Goal: Task Accomplishment & Management: Complete application form

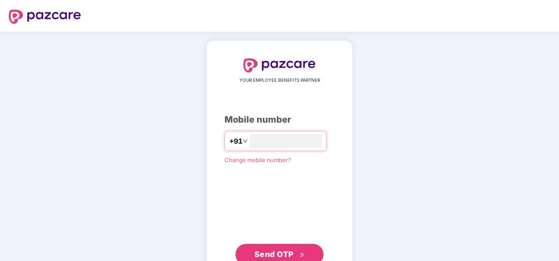
type input "**********"
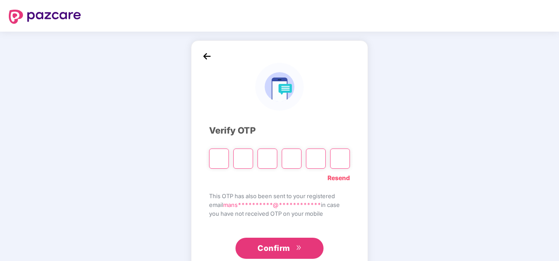
type input "*"
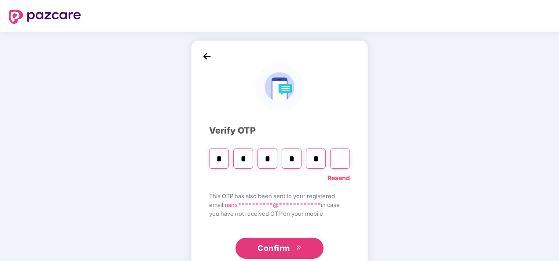
type input "*"
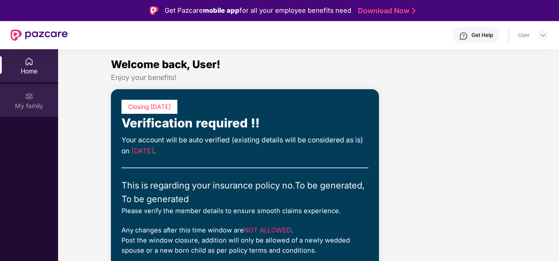
click at [26, 102] on div "My family" at bounding box center [29, 106] width 58 height 9
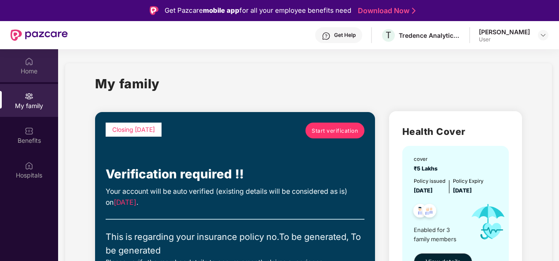
click at [36, 77] on div "Home" at bounding box center [29, 65] width 58 height 33
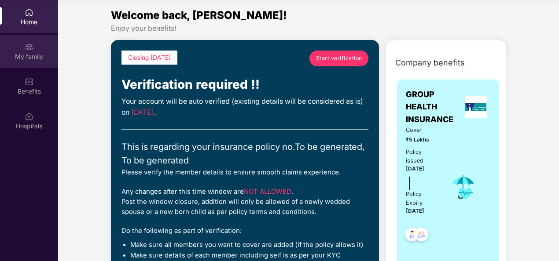
click at [22, 46] on div "My family" at bounding box center [29, 51] width 58 height 33
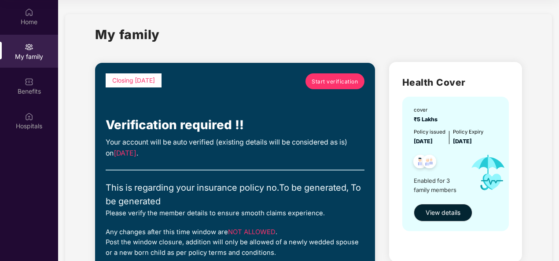
click at [316, 83] on span "Start verification" at bounding box center [335, 81] width 46 height 8
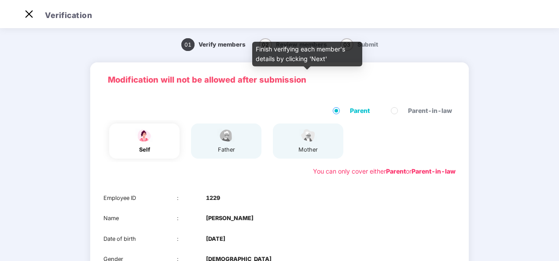
scroll to position [109, 0]
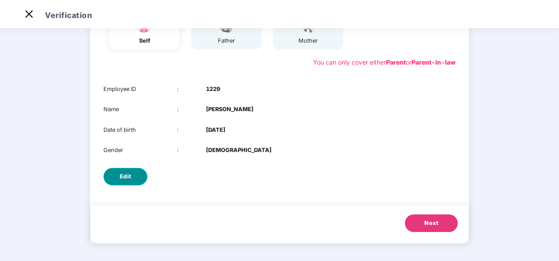
click at [128, 175] on span "Edit" at bounding box center [126, 177] width 12 height 9
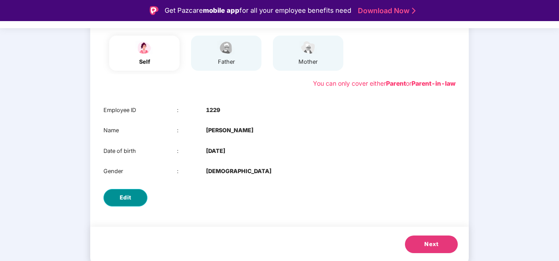
select select "******"
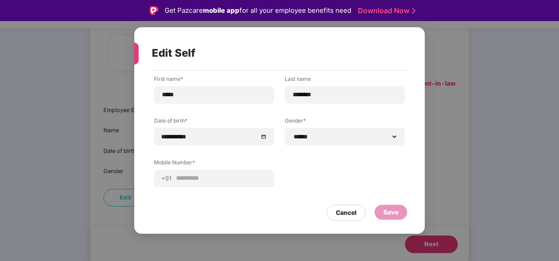
click at [346, 221] on div "**********" at bounding box center [279, 148] width 290 height 154
click at [348, 216] on div "Cancel" at bounding box center [346, 213] width 21 height 10
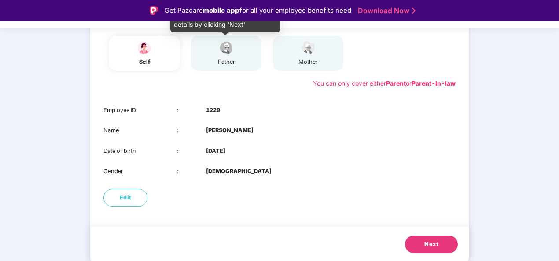
click at [226, 59] on div "father" at bounding box center [226, 62] width 22 height 9
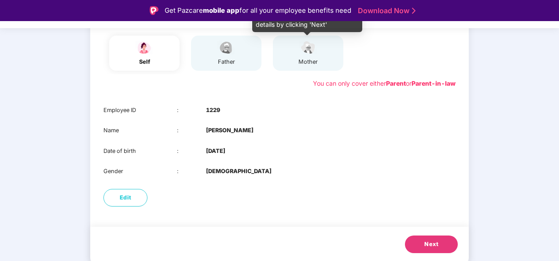
click at [304, 59] on div "mother" at bounding box center [308, 62] width 22 height 9
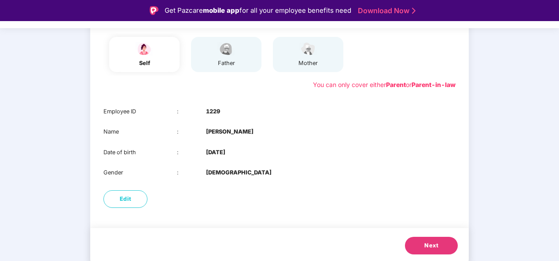
click at [437, 242] on span "Next" at bounding box center [431, 246] width 14 height 9
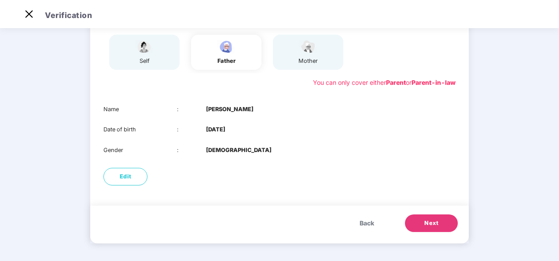
click at [437, 242] on div "Back Next" at bounding box center [279, 225] width 378 height 38
click at [435, 218] on button "Next" at bounding box center [431, 224] width 53 height 18
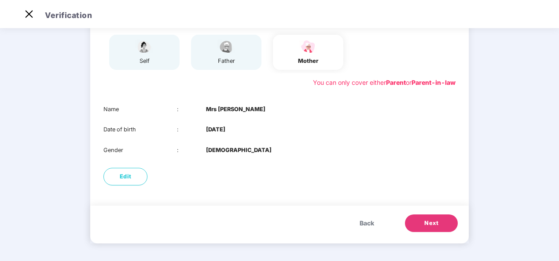
click at [435, 218] on button "Next" at bounding box center [431, 224] width 53 height 18
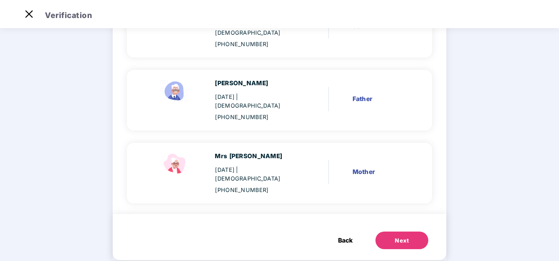
scroll to position [0, 0]
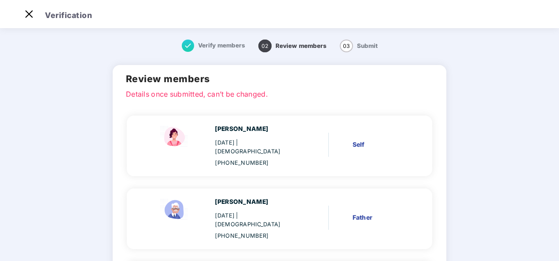
click at [301, 49] on span "Review members" at bounding box center [301, 45] width 51 height 7
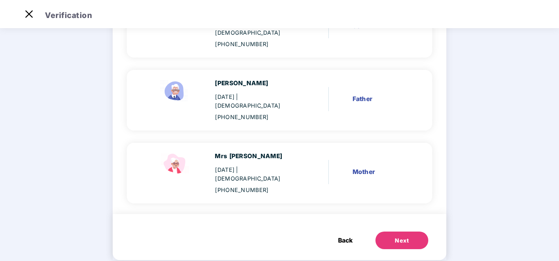
click at [345, 236] on span "Back" at bounding box center [345, 241] width 15 height 10
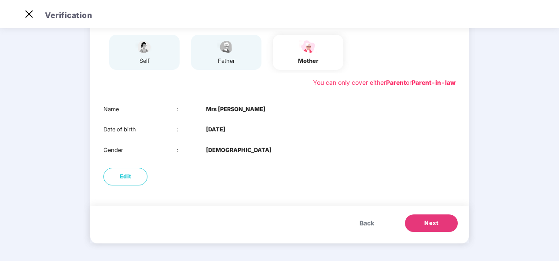
click at [360, 223] on span "Back" at bounding box center [367, 224] width 15 height 10
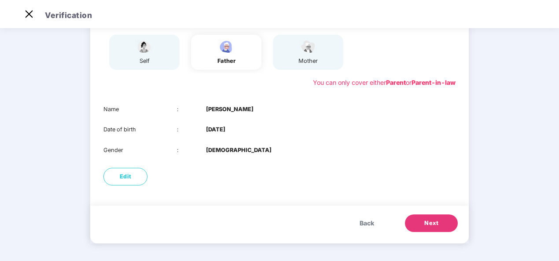
click at [360, 223] on span "Back" at bounding box center [367, 224] width 15 height 10
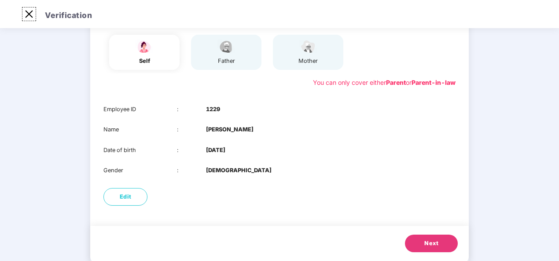
click at [27, 17] on img at bounding box center [29, 14] width 14 height 14
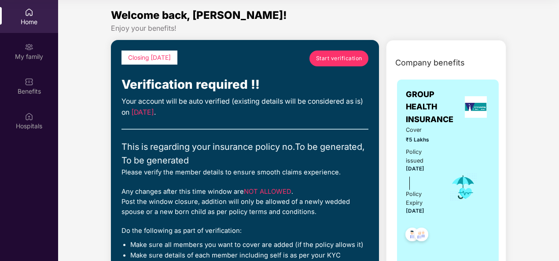
click at [36, 62] on div "My family" at bounding box center [29, 51] width 58 height 33
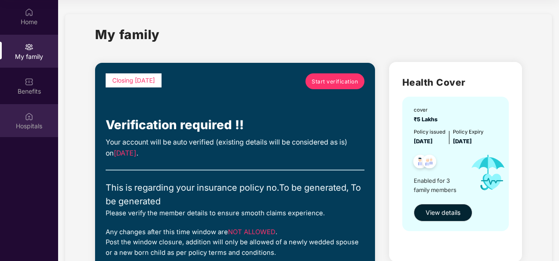
click at [11, 118] on div "Hospitals" at bounding box center [29, 120] width 58 height 33
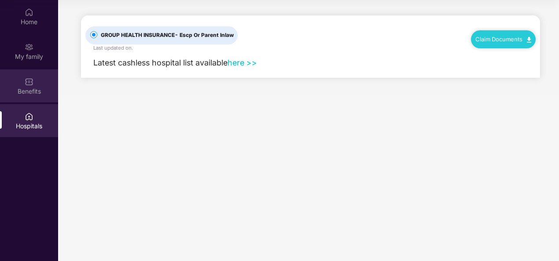
click at [24, 91] on div "Benefits" at bounding box center [29, 91] width 58 height 9
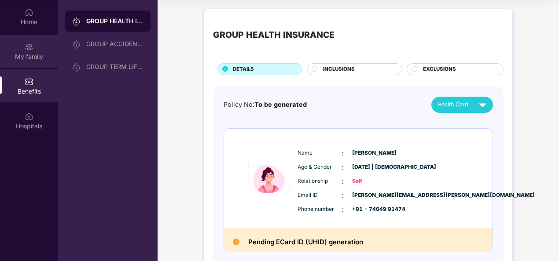
click at [31, 53] on div "My family" at bounding box center [29, 56] width 58 height 9
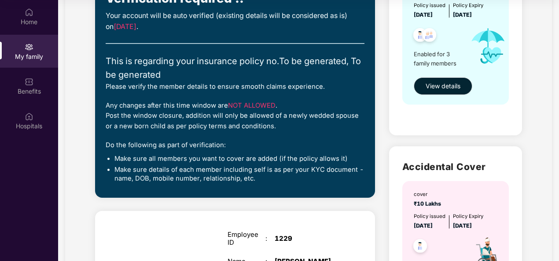
scroll to position [128, 0]
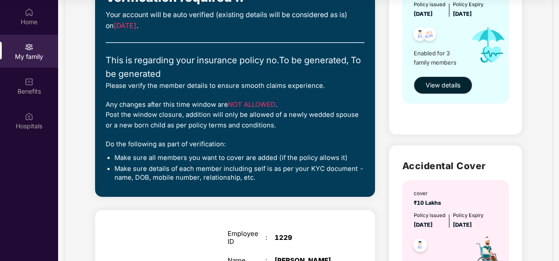
click at [192, 157] on li "Make sure all members you want to cover are added (if the policy allows it)" at bounding box center [239, 158] width 250 height 9
drag, startPoint x: 192, startPoint y: 157, endPoint x: 271, endPoint y: 156, distance: 78.8
click at [271, 156] on li "Make sure all members you want to cover are added (if the policy allows it)" at bounding box center [239, 158] width 250 height 9
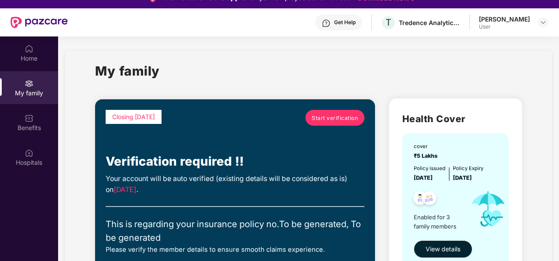
scroll to position [12, 0]
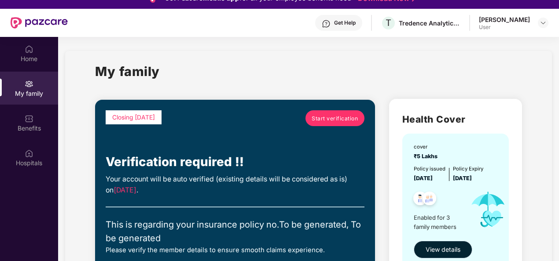
click at [451, 249] on span "View details" at bounding box center [443, 250] width 35 height 10
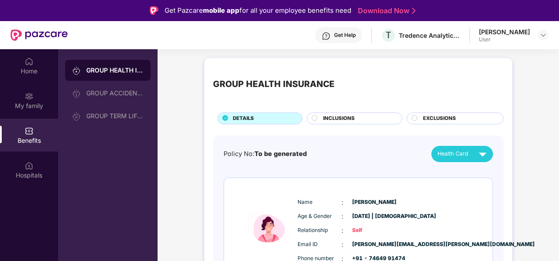
click at [426, 119] on span "EXCLUSIONS" at bounding box center [439, 119] width 33 height 8
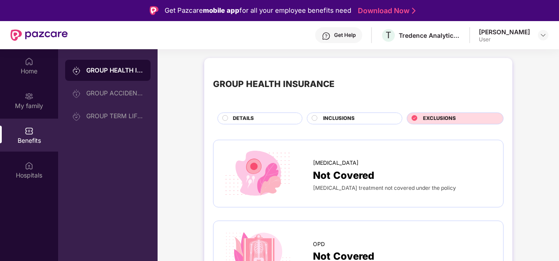
click at [361, 119] on div "INCLUSIONS" at bounding box center [358, 119] width 79 height 9
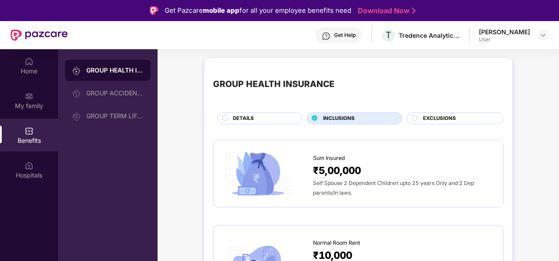
click at [259, 115] on div "DETAILS" at bounding box center [262, 119] width 69 height 9
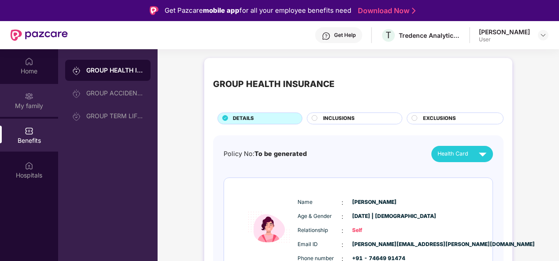
click at [26, 91] on div at bounding box center [29, 95] width 9 height 9
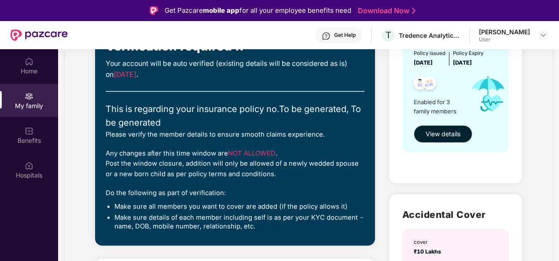
scroll to position [121, 0]
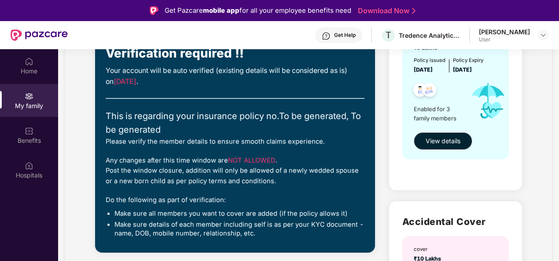
click at [129, 85] on span "[DATE]" at bounding box center [125, 81] width 23 height 8
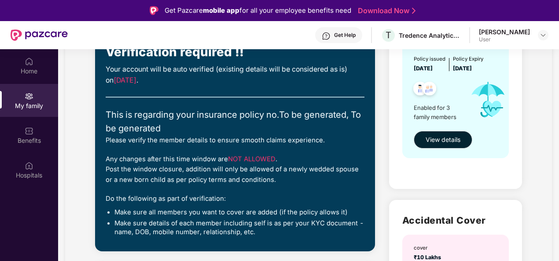
scroll to position [122, 0]
click at [168, 195] on div "Do the following as part of verification:" at bounding box center [235, 199] width 259 height 10
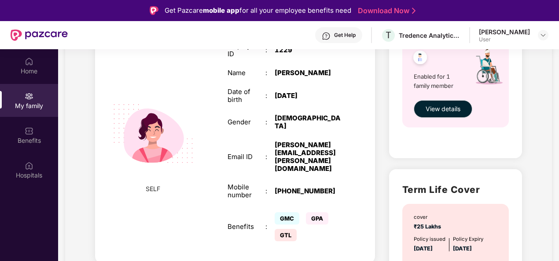
scroll to position [0, 0]
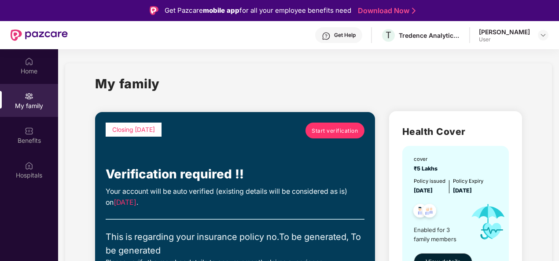
click at [536, 39] on div "[PERSON_NAME] User" at bounding box center [514, 35] width 70 height 15
click at [541, 35] on img at bounding box center [543, 35] width 7 height 7
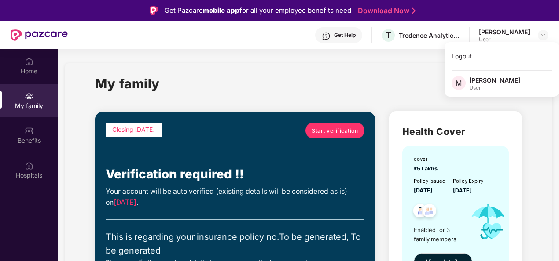
click at [344, 29] on div "Get Help" at bounding box center [338, 35] width 47 height 16
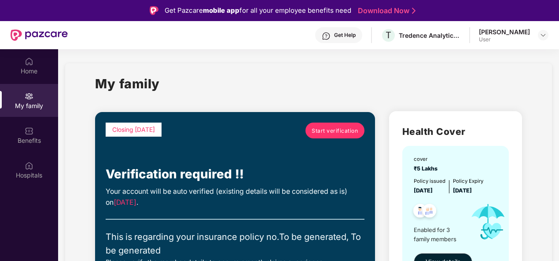
click at [168, 93] on div "My family" at bounding box center [308, 89] width 427 height 30
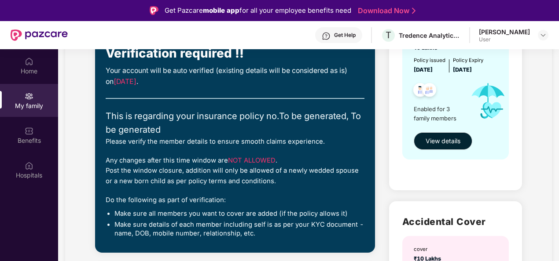
scroll to position [99, 0]
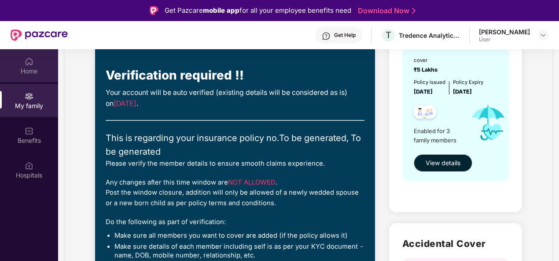
click at [37, 71] on div "Home" at bounding box center [29, 71] width 58 height 9
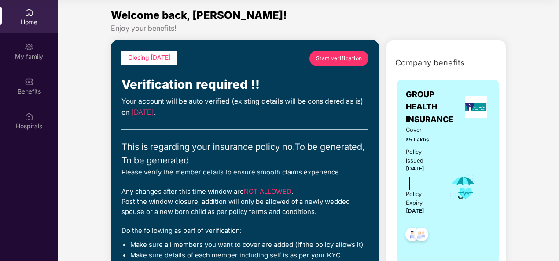
scroll to position [0, 0]
